Goal: Check status: Check status

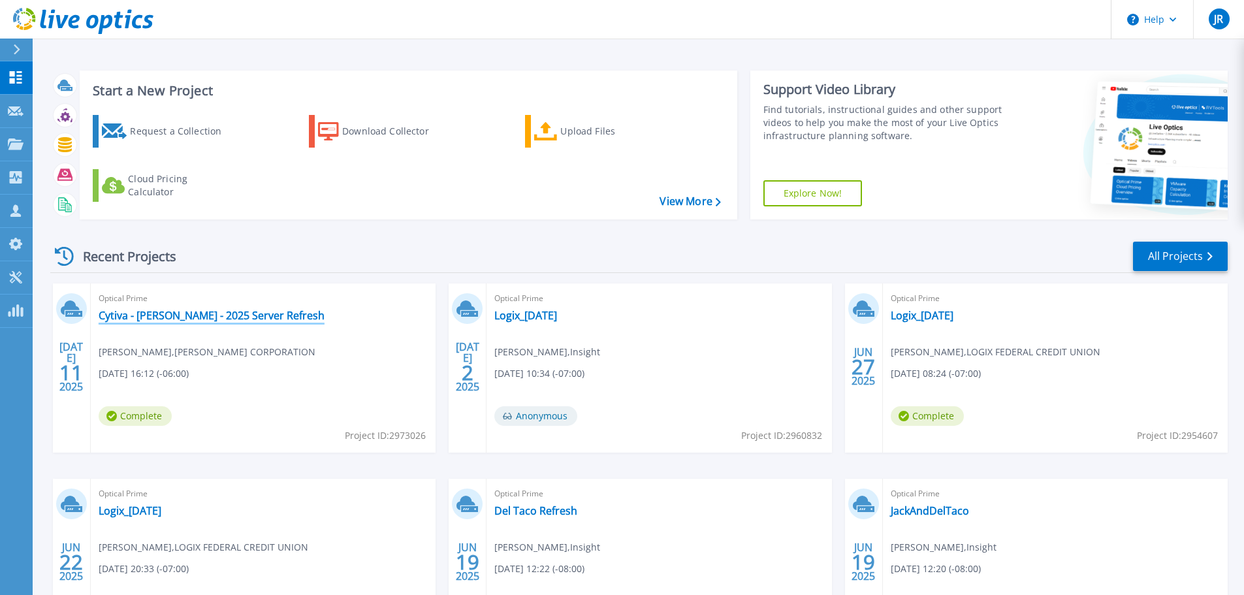
click at [184, 315] on link "Cytiva - [PERSON_NAME] - 2025 Server Refresh" at bounding box center [212, 315] width 226 height 13
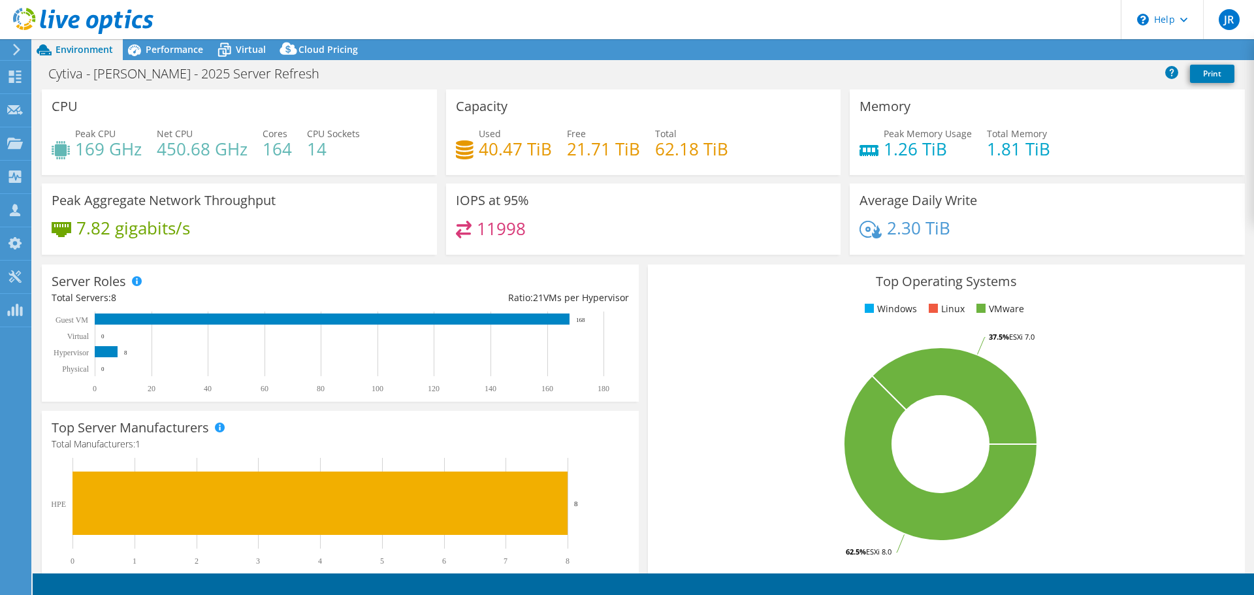
select select "USD"
click at [160, 48] on span "Performance" at bounding box center [174, 49] width 57 height 12
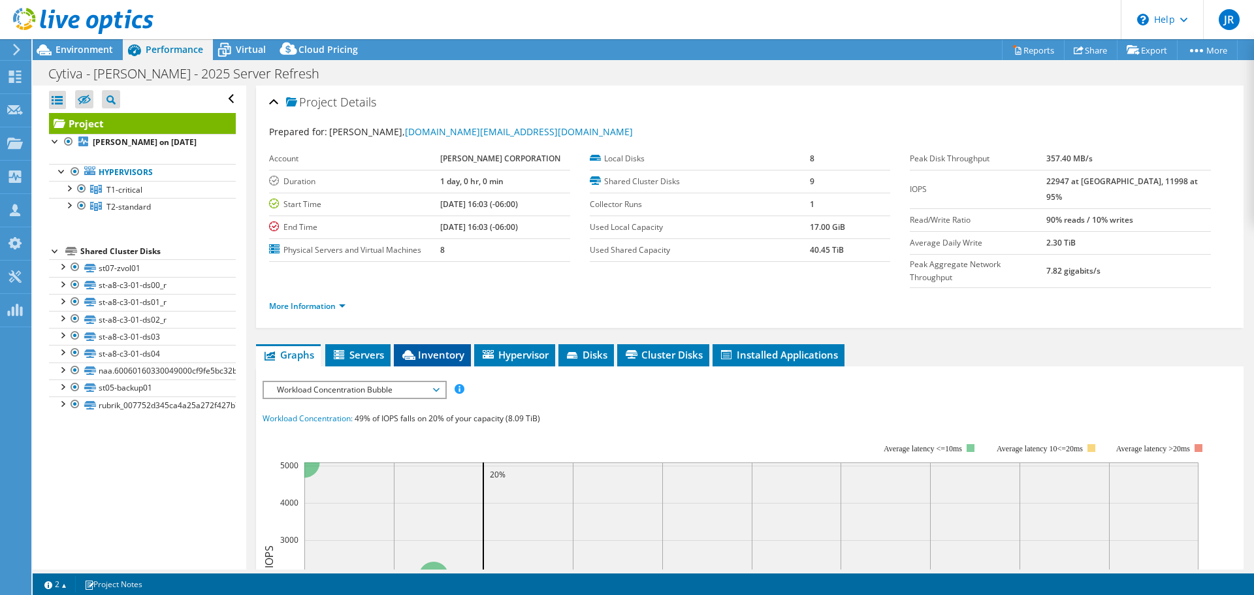
click at [426, 348] on span "Inventory" at bounding box center [432, 354] width 64 height 13
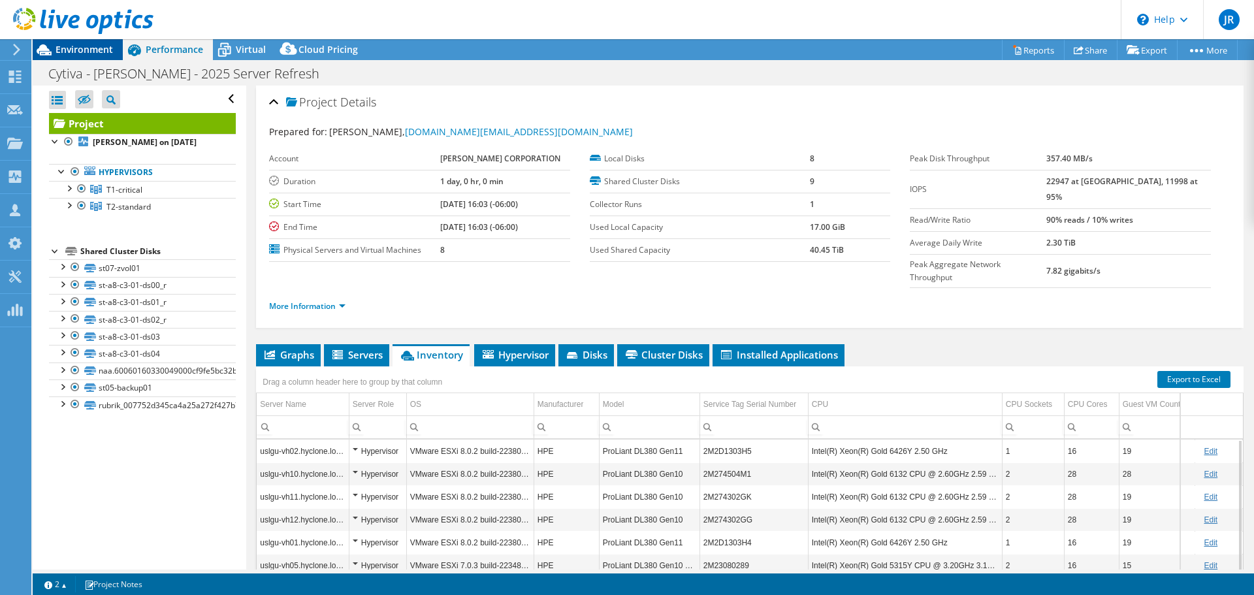
click at [81, 51] on span "Environment" at bounding box center [84, 49] width 57 height 12
